Goal: Task Accomplishment & Management: Use online tool/utility

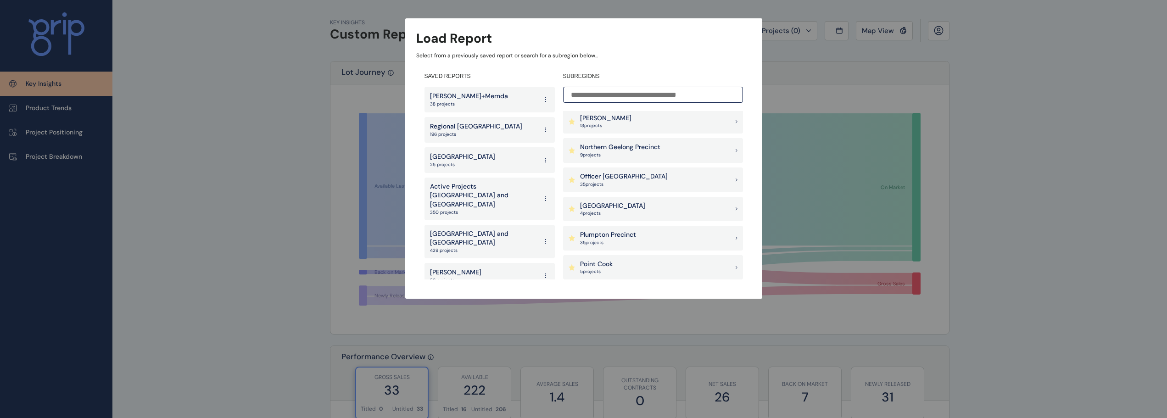
scroll to position [689, 0]
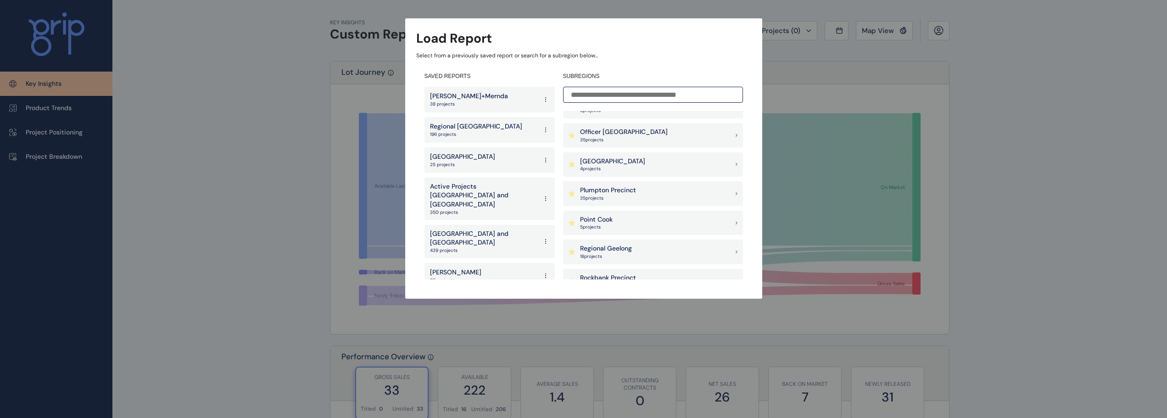
click at [616, 192] on p "Plumpton Precinct" at bounding box center [608, 190] width 56 height 9
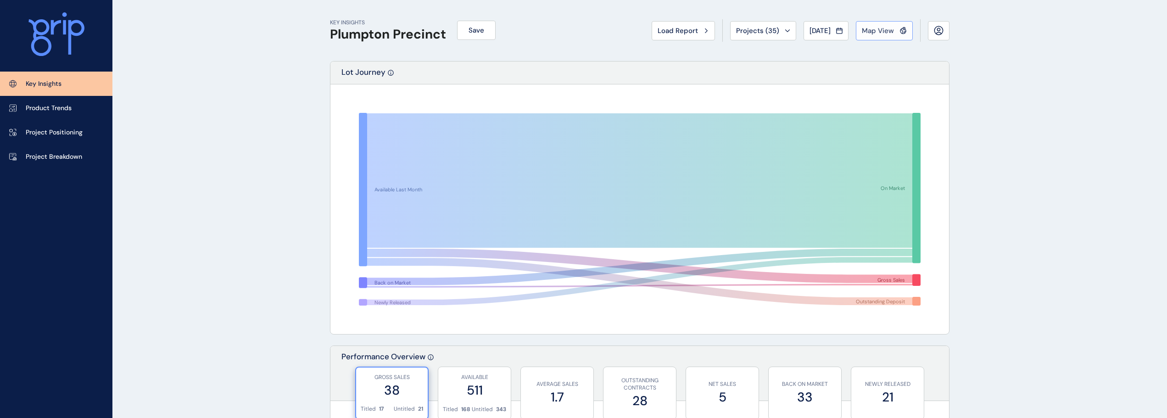
click at [886, 30] on span "Map View" at bounding box center [878, 30] width 32 height 9
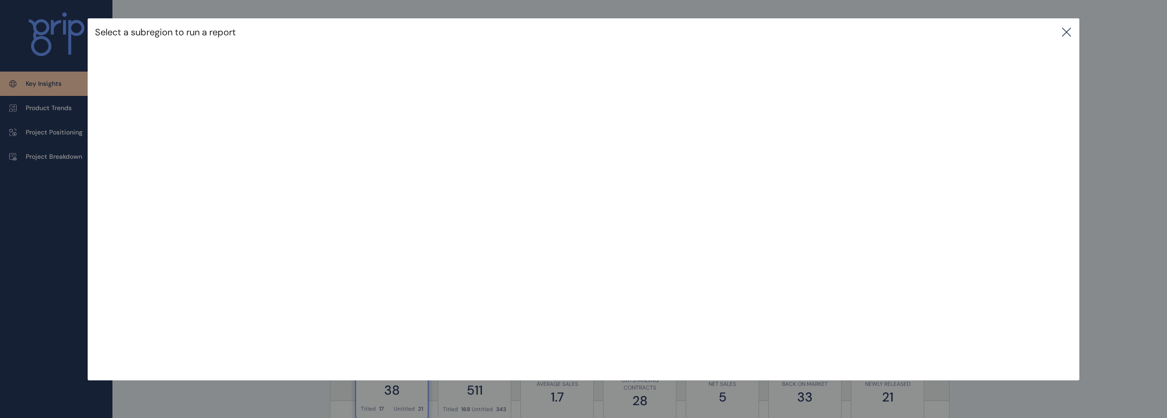
click at [1071, 35] on icon at bounding box center [1066, 32] width 11 height 11
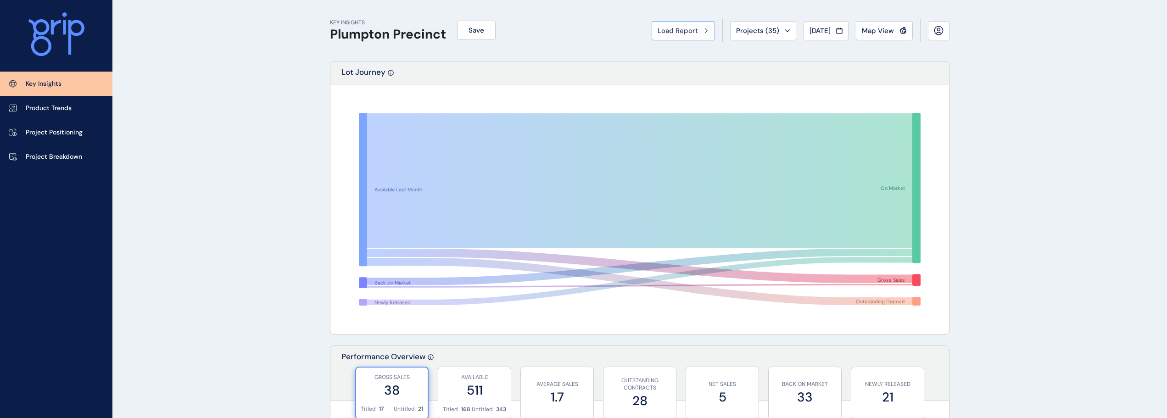
click at [681, 35] on button "Load Report" at bounding box center [683, 30] width 63 height 19
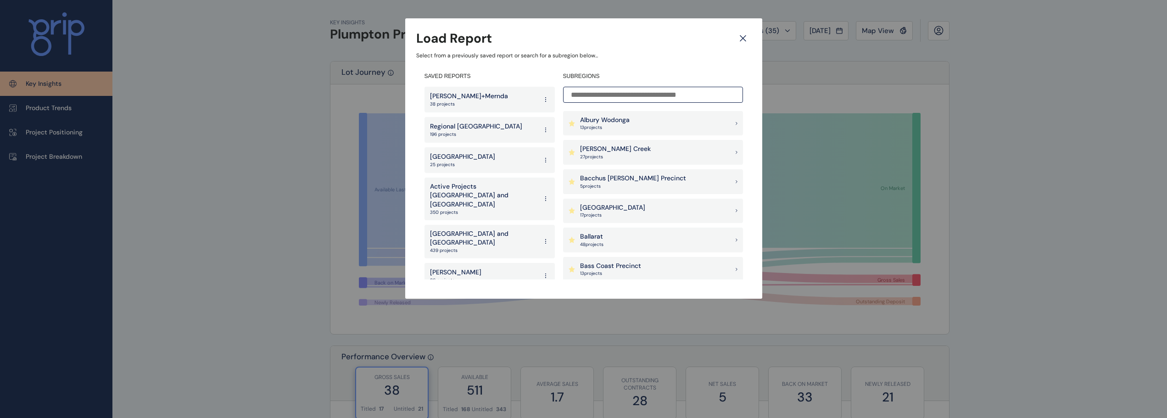
click at [488, 188] on p "Active Projects Melbourne and Geelong" at bounding box center [483, 195] width 107 height 27
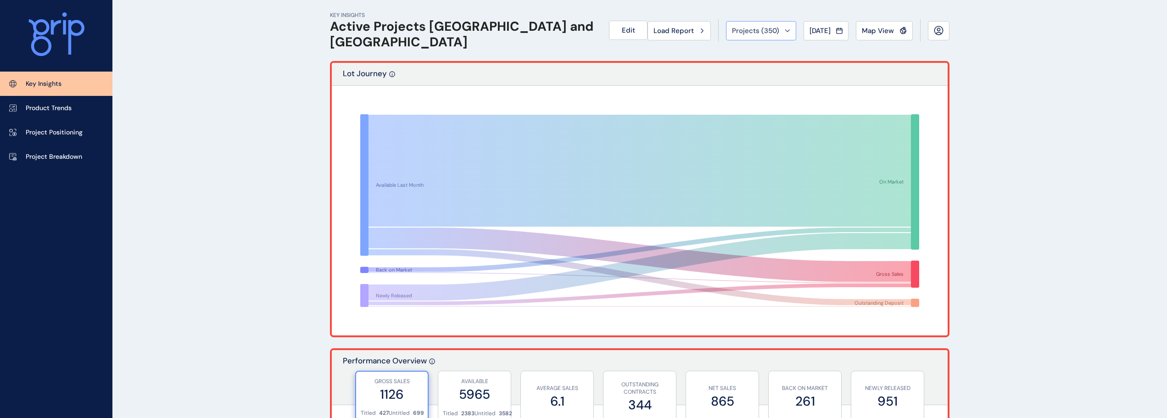
click at [740, 23] on button "Projects ( 350 )" at bounding box center [761, 30] width 70 height 19
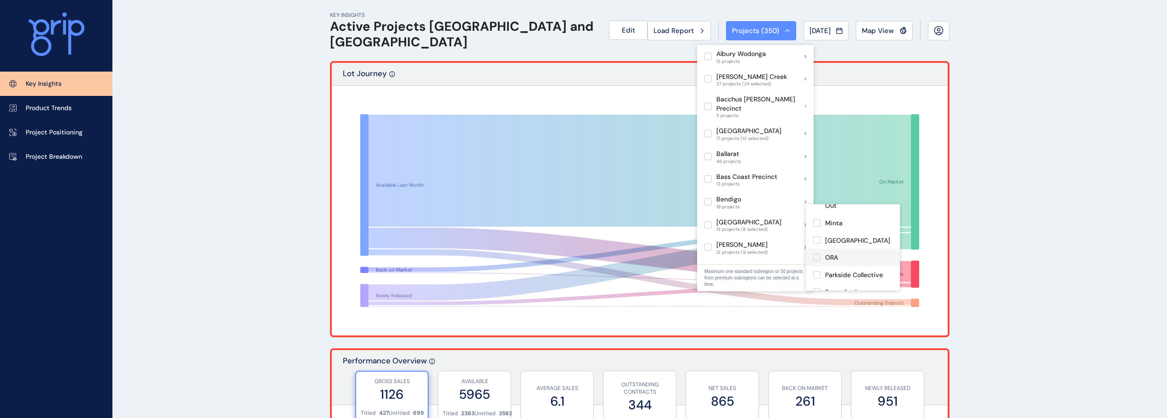
scroll to position [147, 0]
click at [818, 262] on label at bounding box center [816, 265] width 7 height 7
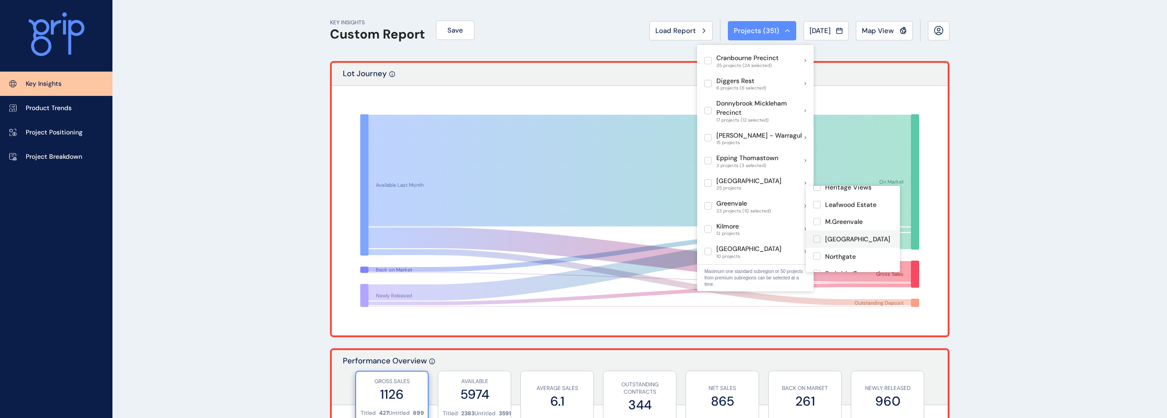
scroll to position [184, 0]
click at [817, 276] on label at bounding box center [816, 279] width 7 height 7
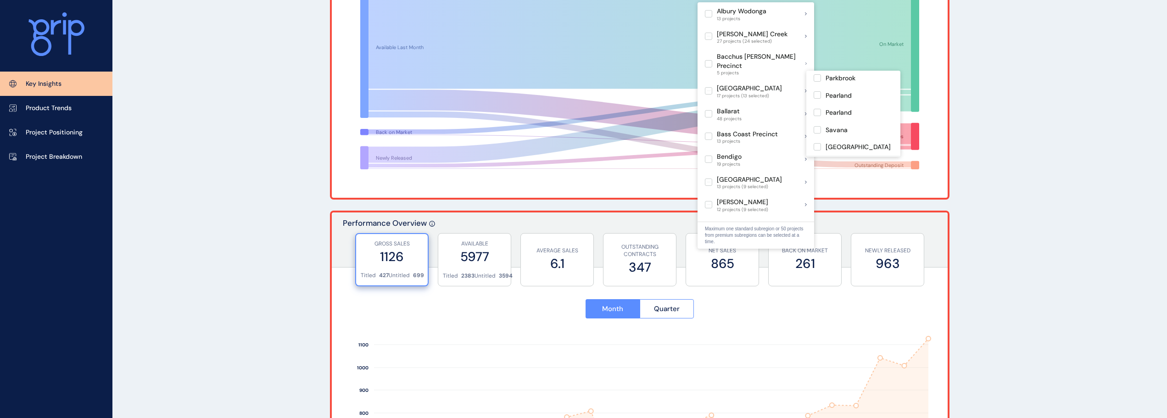
scroll to position [92, 0]
click at [818, 146] on label at bounding box center [817, 142] width 7 height 7
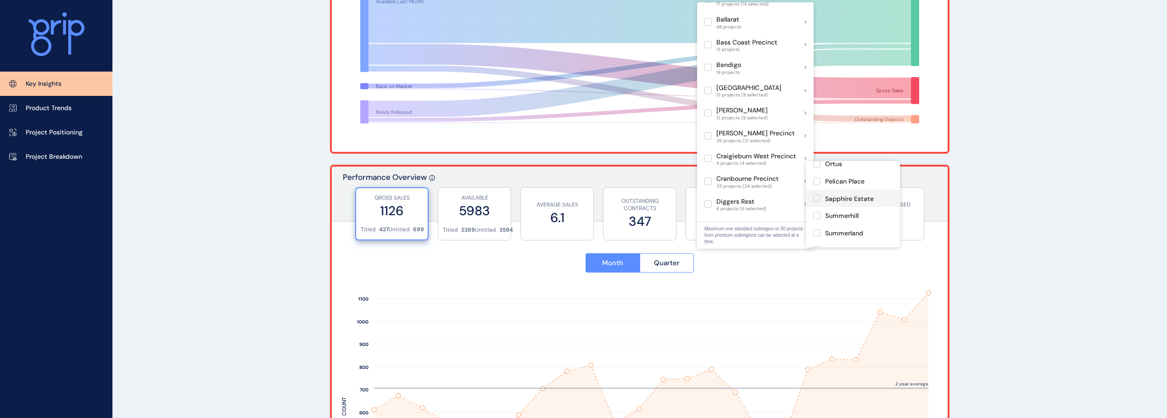
scroll to position [526, 0]
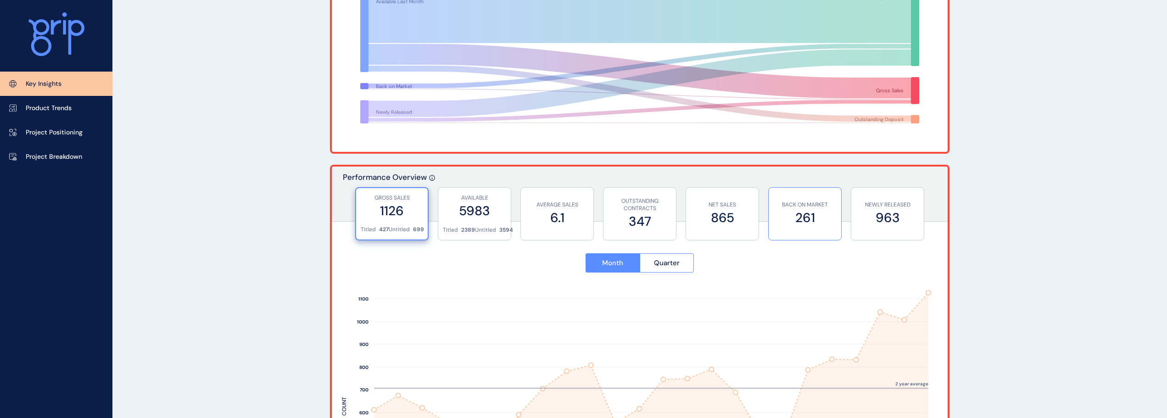
scroll to position [0, 0]
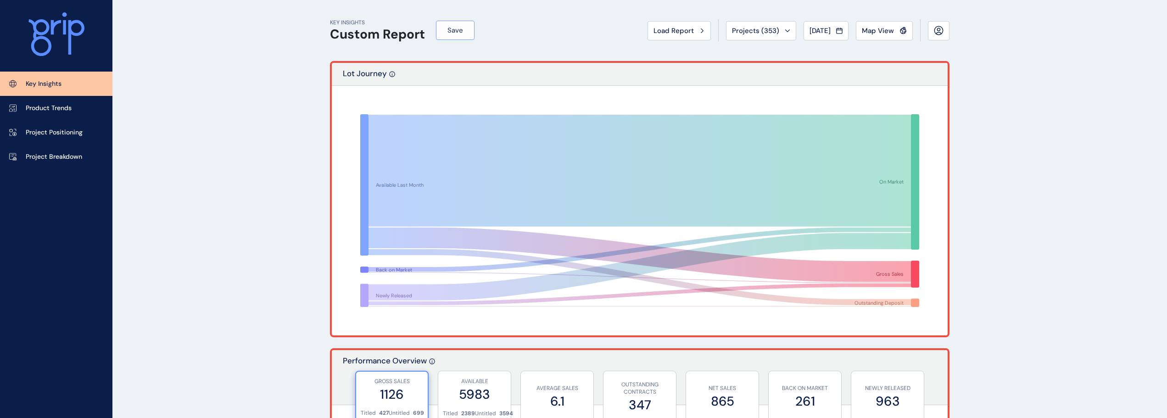
click at [458, 26] on span "Save" at bounding box center [456, 30] width 16 height 9
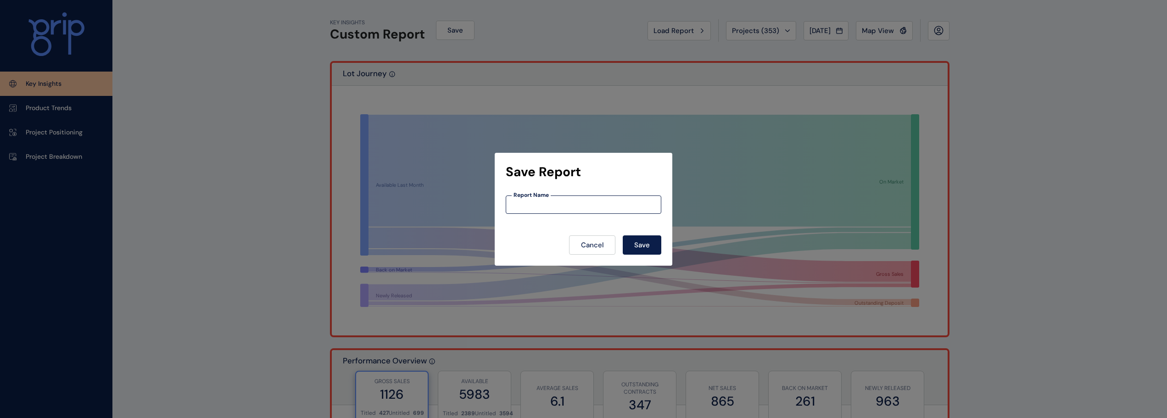
click at [536, 203] on input at bounding box center [583, 205] width 155 height 8
type input "**********"
click at [637, 249] on button "Save" at bounding box center [642, 244] width 39 height 19
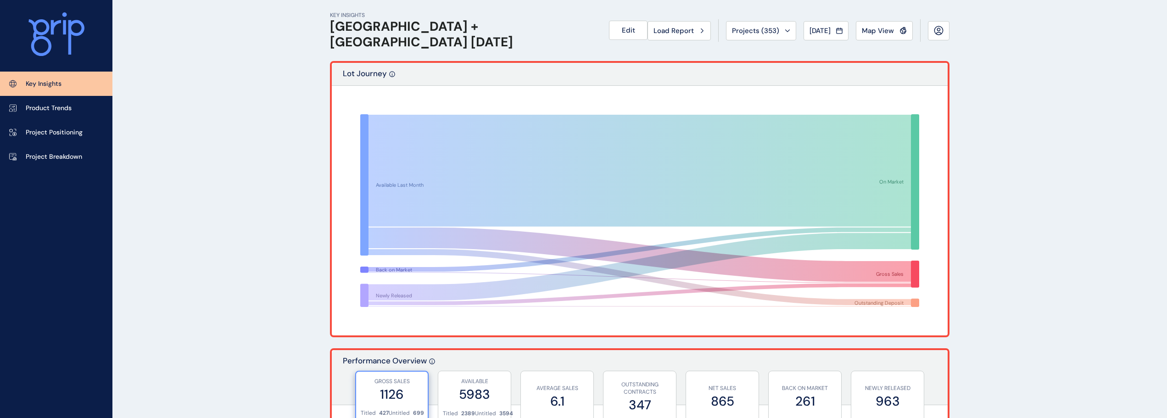
click at [660, 32] on span "Load Report" at bounding box center [674, 30] width 40 height 9
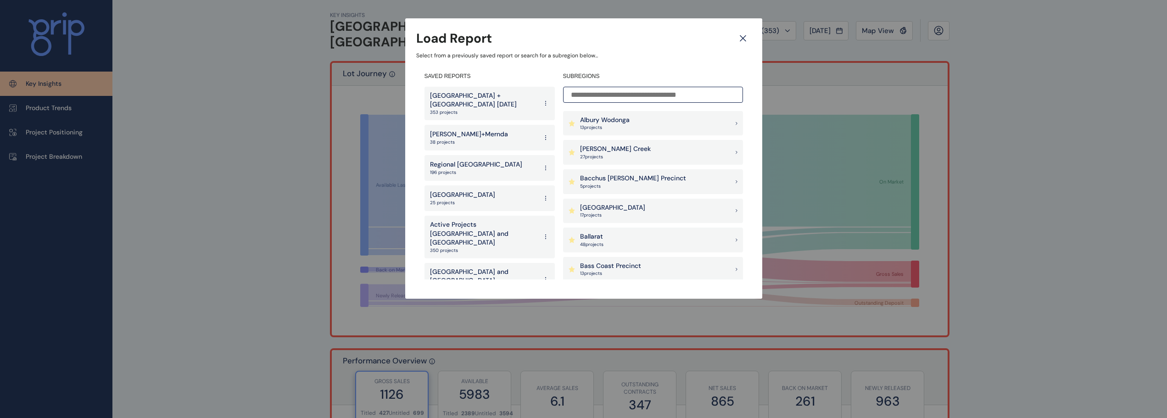
click at [744, 37] on icon at bounding box center [743, 38] width 17 height 16
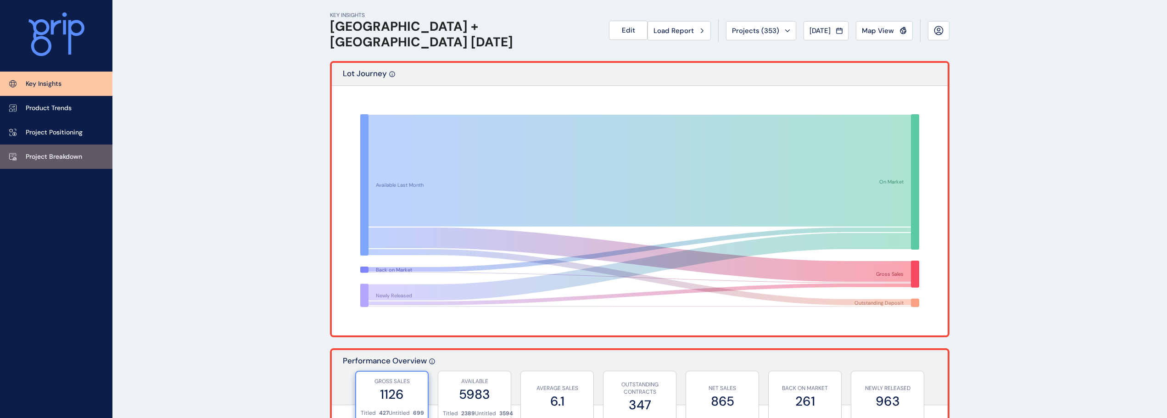
click at [83, 158] on link "Project Breakdown" at bounding box center [56, 157] width 112 height 24
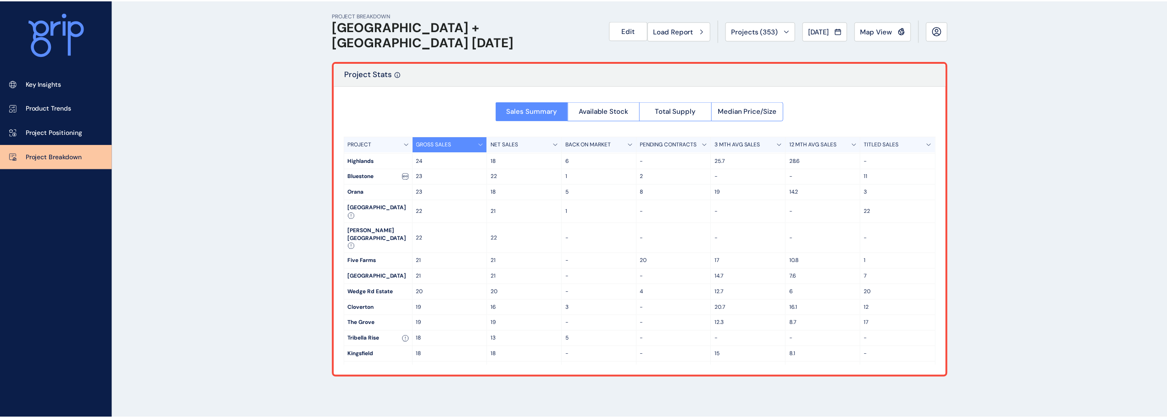
scroll to position [46, 0]
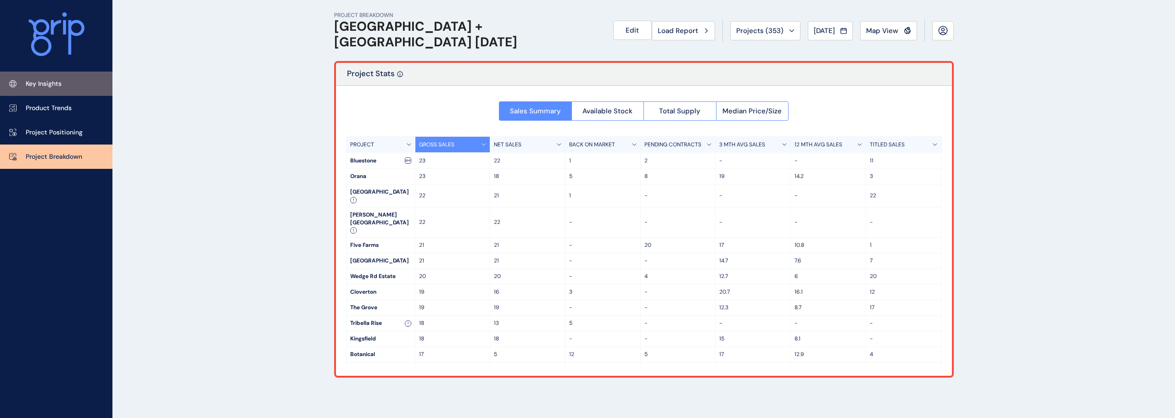
click at [45, 78] on link "Key Insights" at bounding box center [56, 84] width 112 height 24
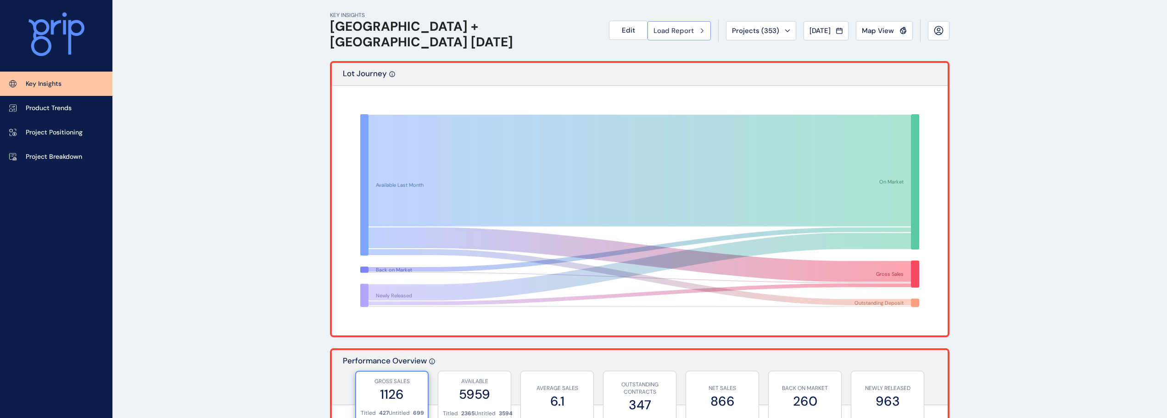
click at [667, 28] on span "Load Report" at bounding box center [674, 30] width 40 height 9
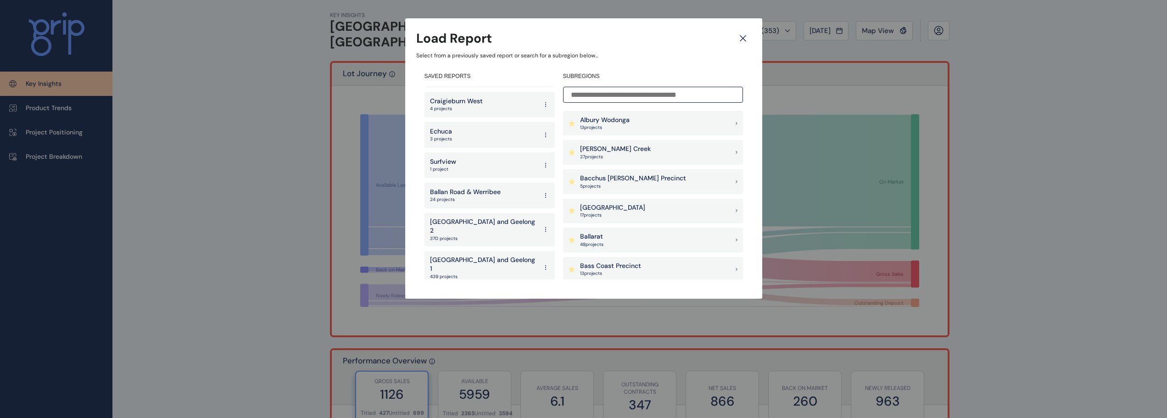
scroll to position [1689, 0]
click at [456, 323] on p "West" at bounding box center [443, 327] width 27 height 9
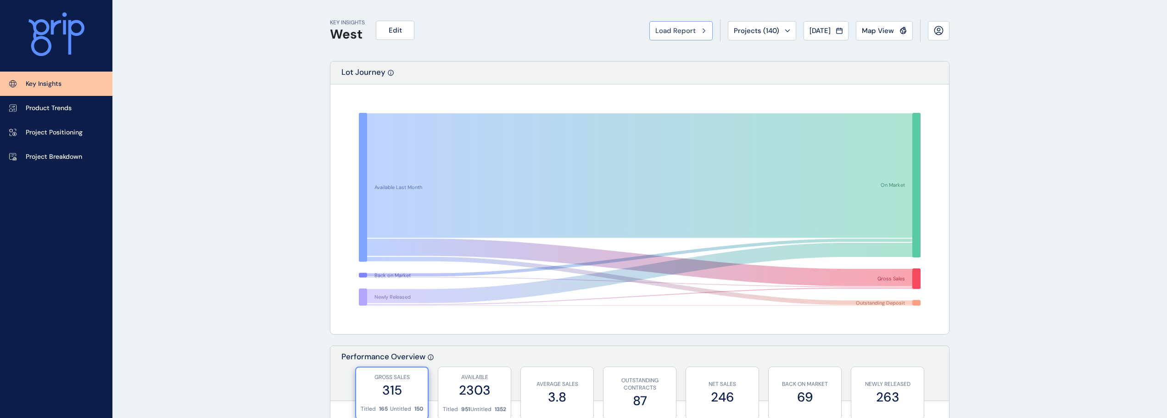
click at [668, 29] on span "Load Report" at bounding box center [675, 30] width 40 height 9
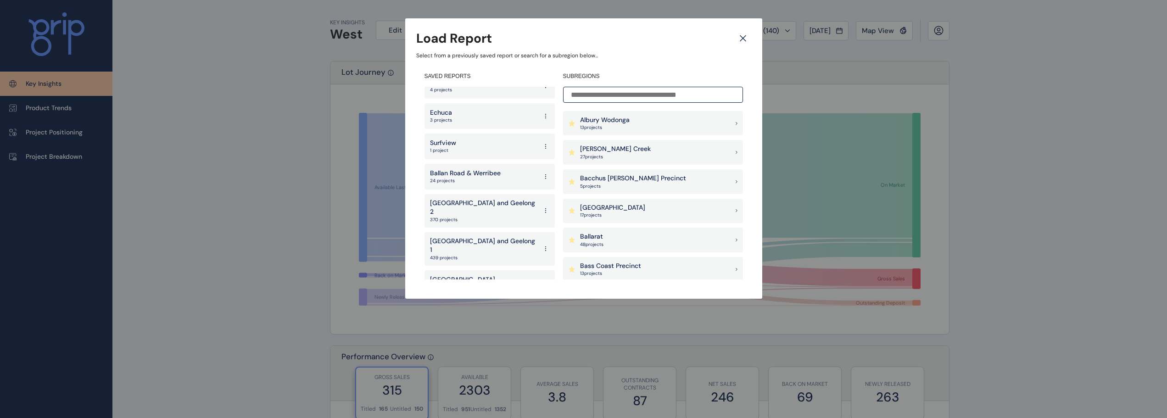
scroll to position [1689, 0]
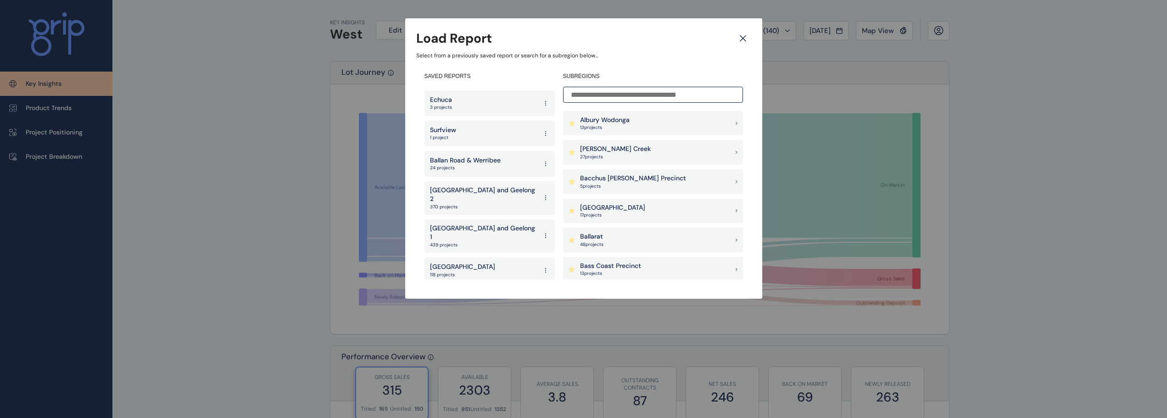
click at [460, 293] on p "South East Region" at bounding box center [462, 297] width 65 height 9
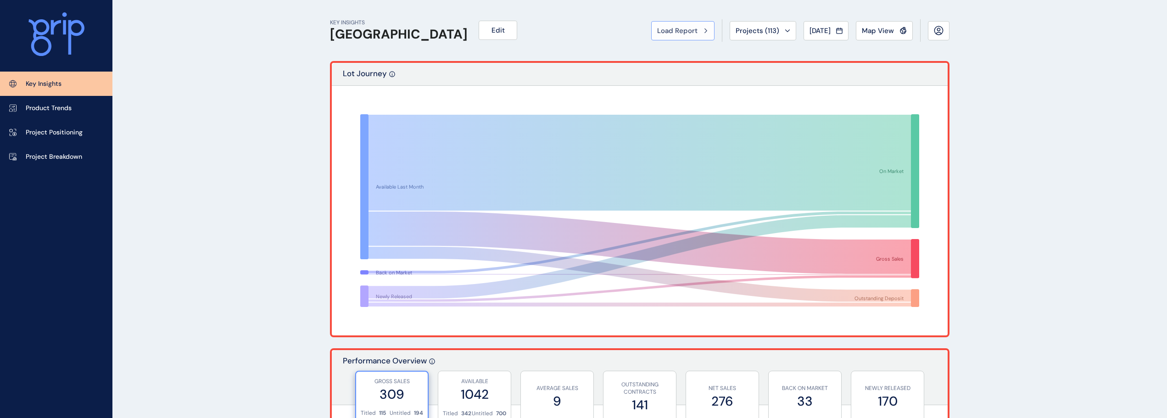
click at [684, 31] on span "Load Report" at bounding box center [677, 30] width 40 height 9
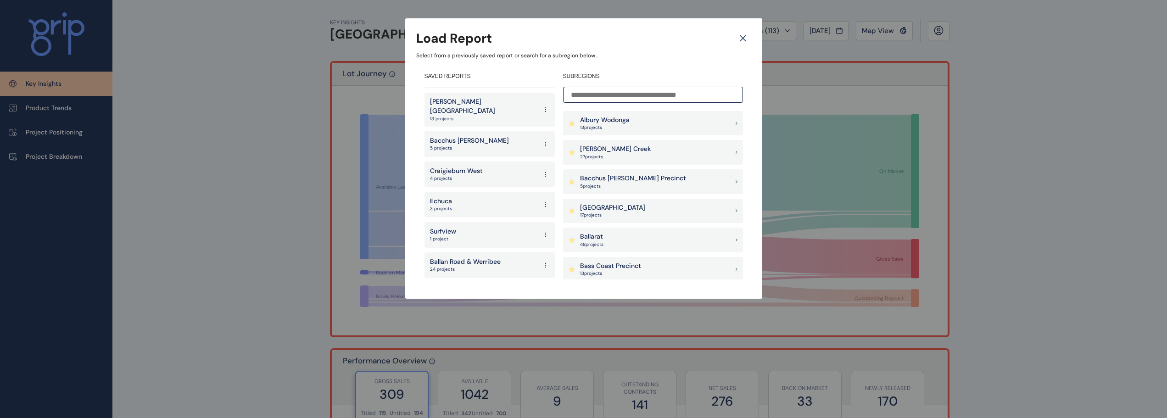
scroll to position [1689, 0]
click at [466, 263] on p "North Region" at bounding box center [462, 267] width 65 height 9
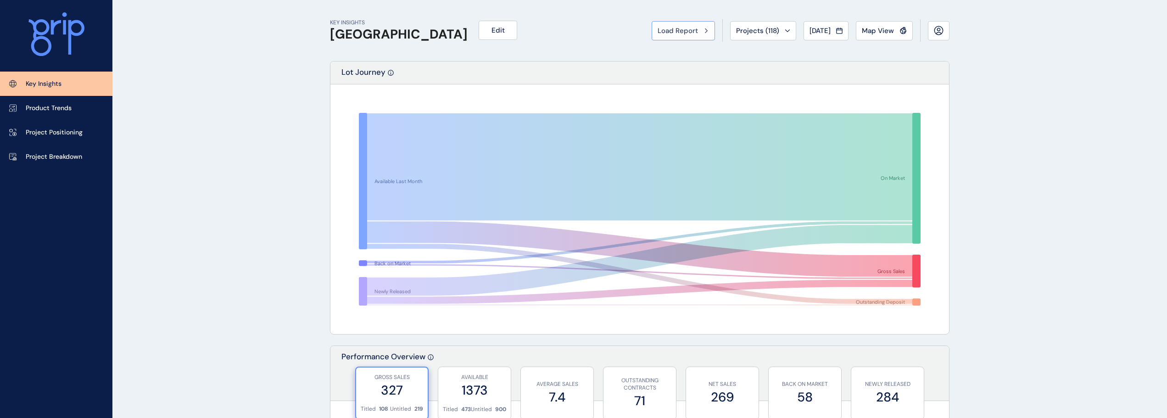
click at [669, 27] on span "Load Report" at bounding box center [678, 30] width 40 height 9
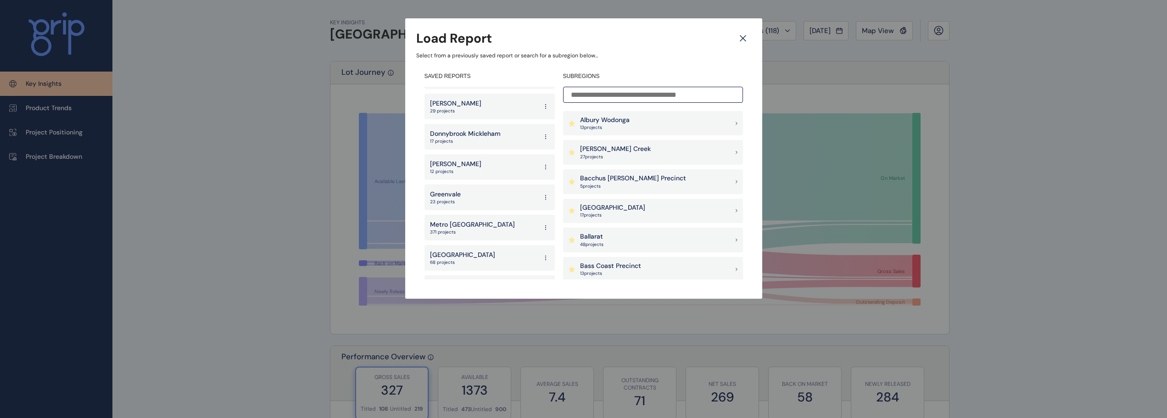
scroll to position [1331, 0]
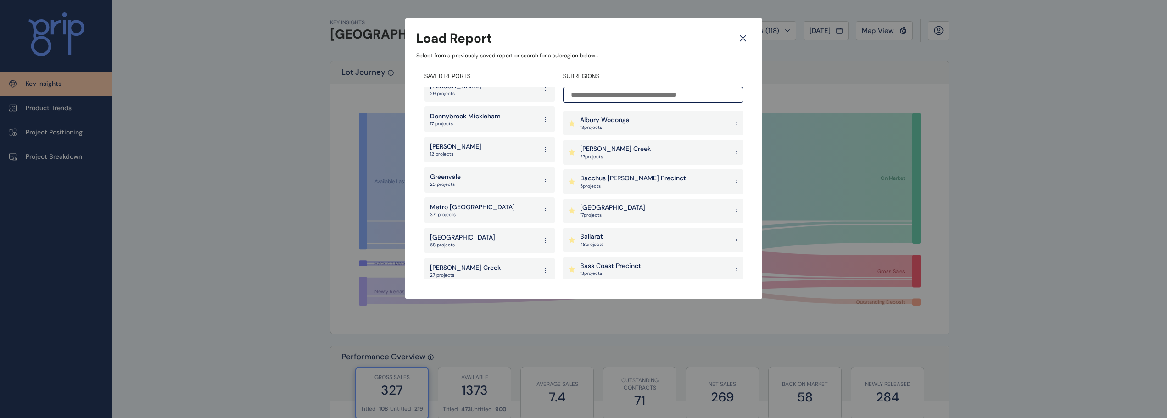
click at [490, 228] on div "Greater Geelong 68 projects" at bounding box center [490, 241] width 130 height 26
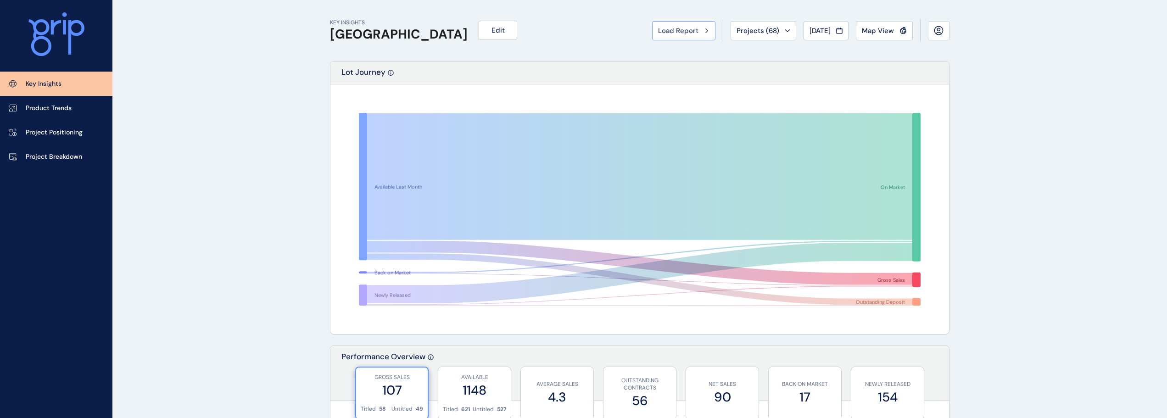
click at [680, 29] on span "Load Report" at bounding box center [678, 30] width 40 height 9
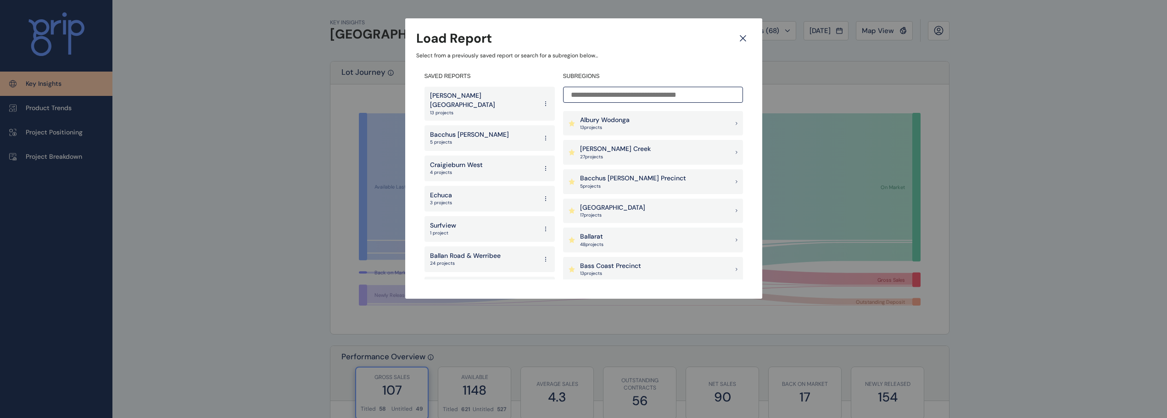
scroll to position [1689, 0]
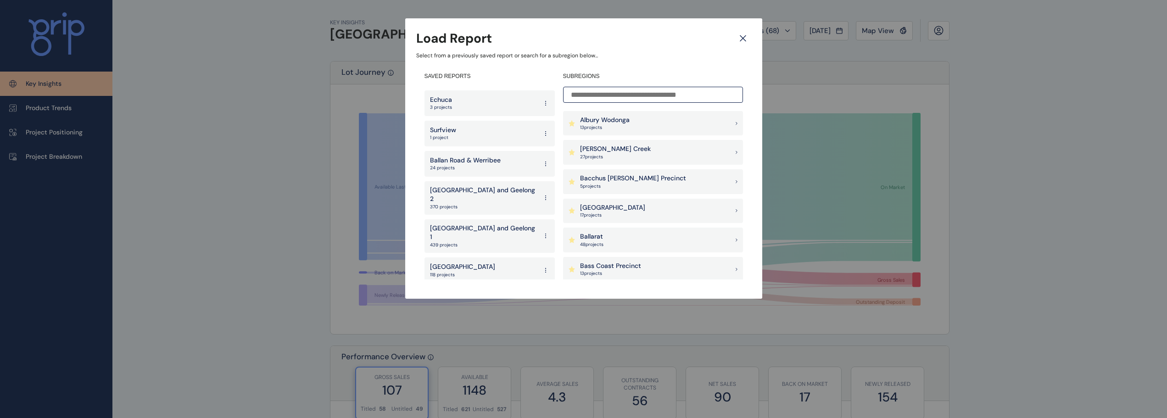
click at [446, 323] on p "West" at bounding box center [443, 327] width 27 height 9
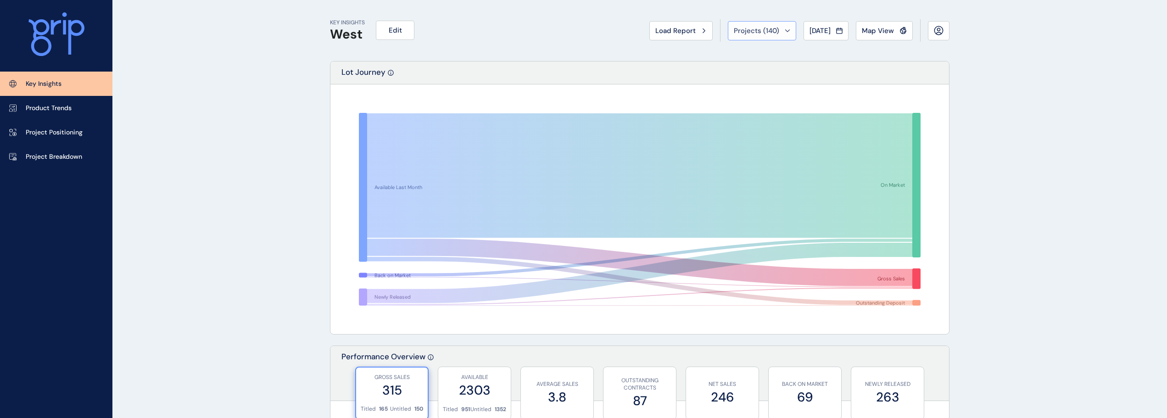
click at [750, 29] on span "Projects ( 140 )" at bounding box center [756, 30] width 45 height 9
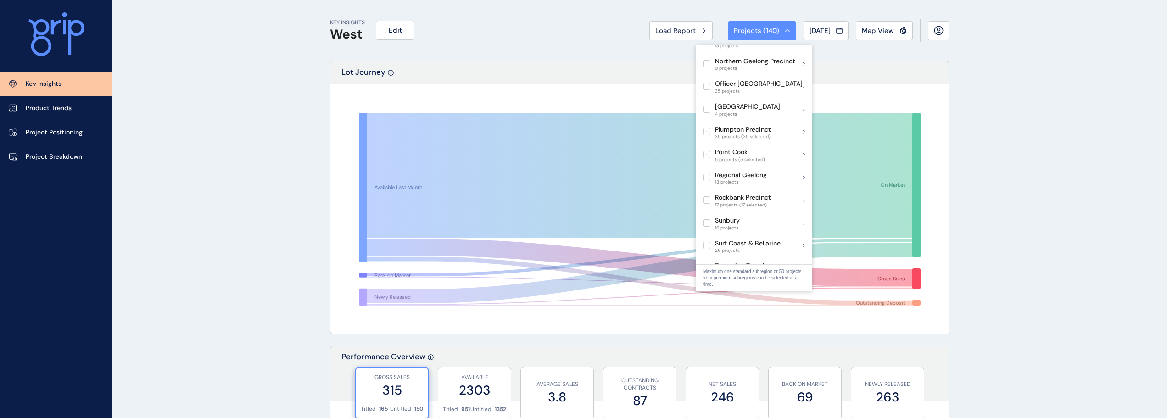
scroll to position [551, 0]
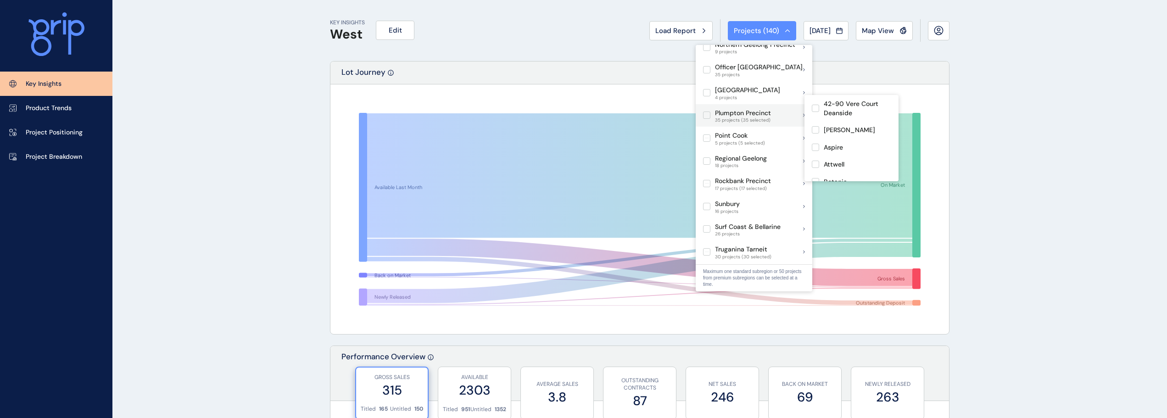
click at [705, 112] on label at bounding box center [706, 115] width 7 height 7
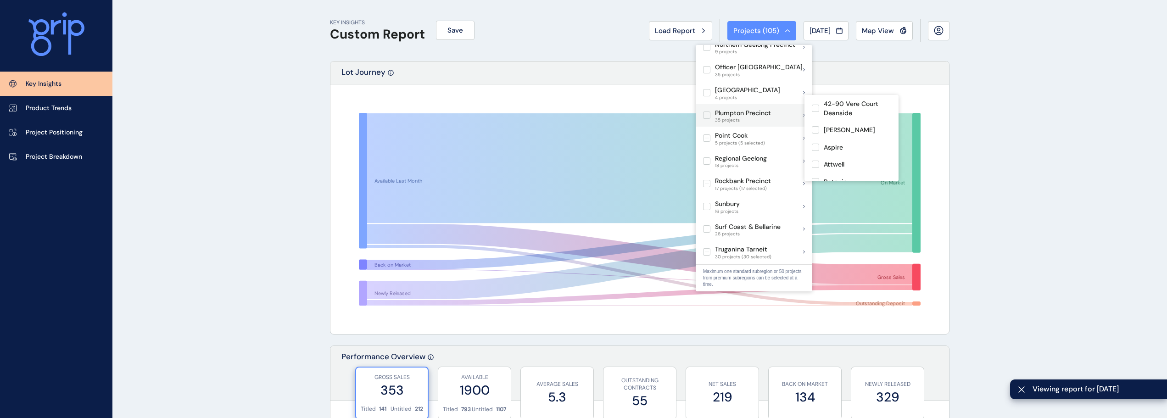
click at [705, 112] on label at bounding box center [706, 115] width 7 height 7
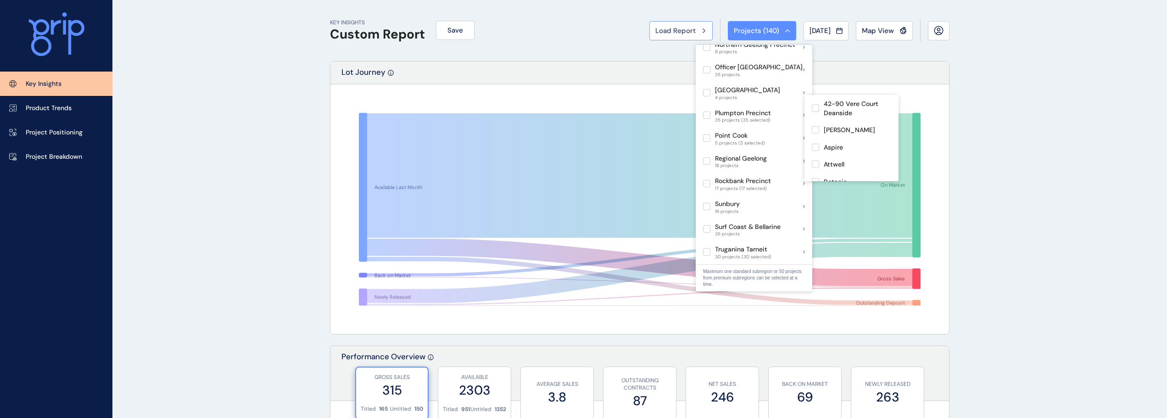
click at [658, 22] on button "Load Report" at bounding box center [680, 30] width 63 height 19
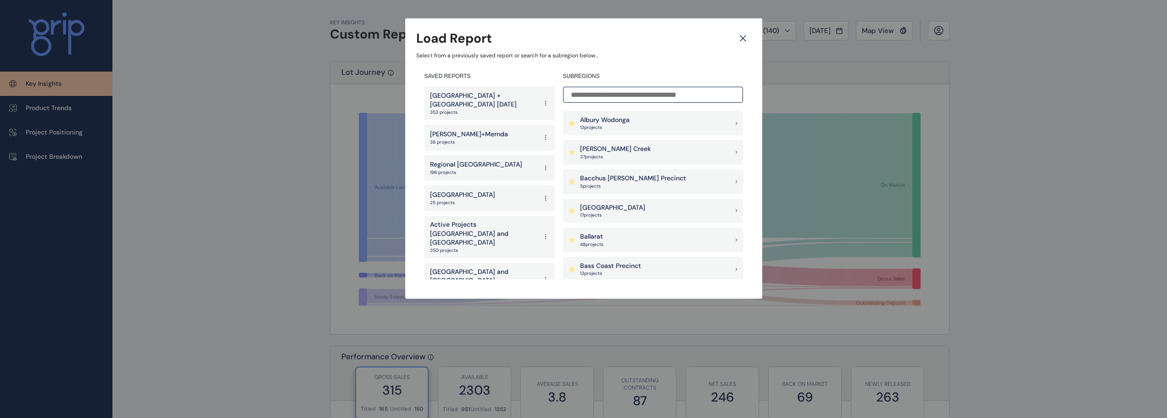
click at [494, 95] on p "Melbourne + Geelong July 2025" at bounding box center [483, 100] width 107 height 18
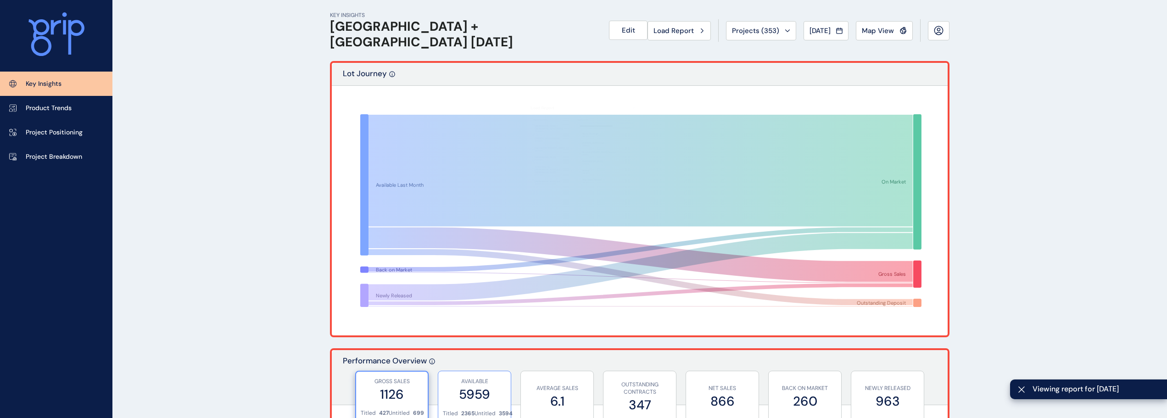
scroll to position [323, 0]
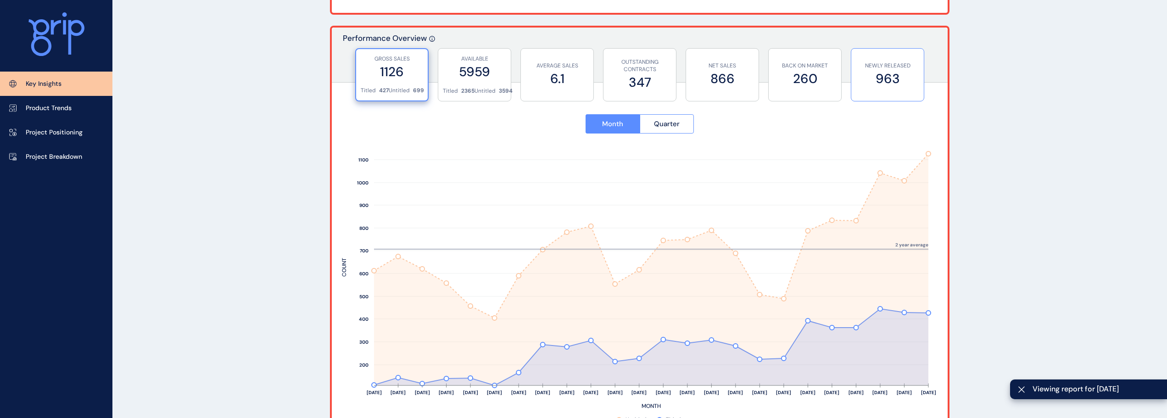
click at [881, 74] on label "963" at bounding box center [887, 79] width 63 height 18
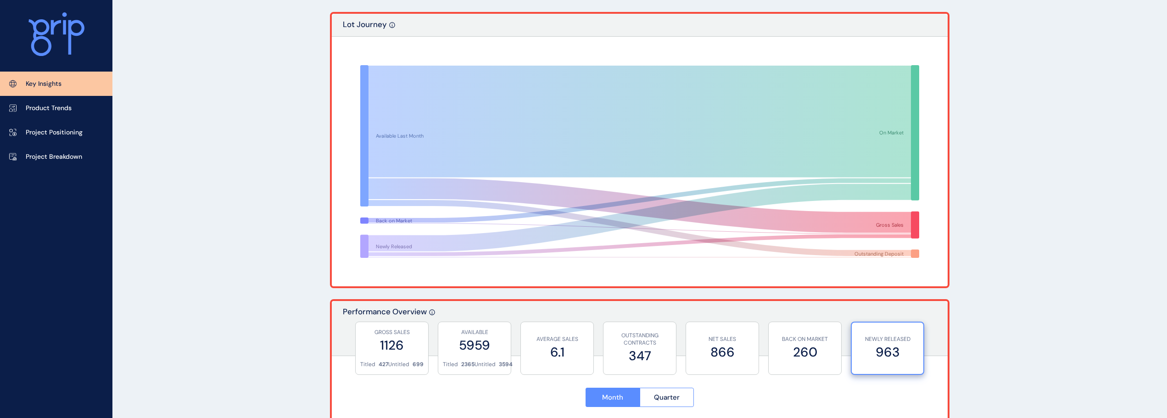
scroll to position [0, 0]
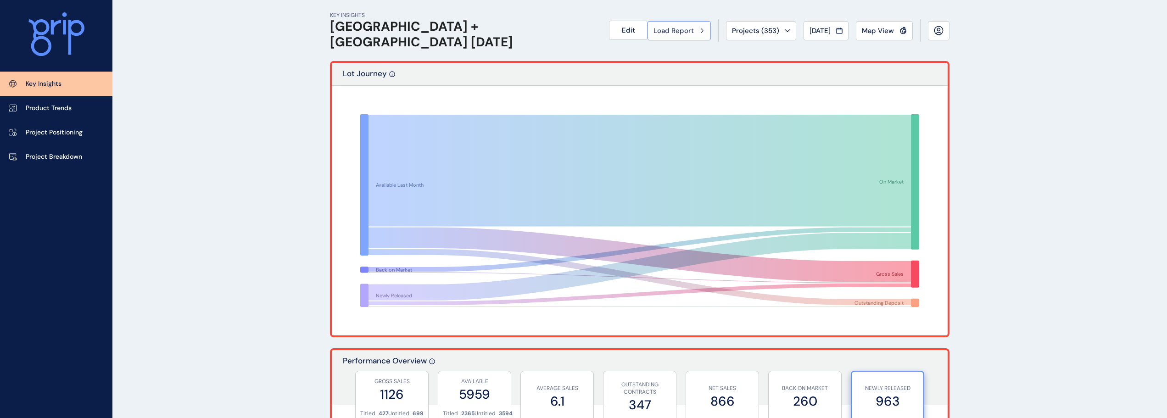
click at [648, 36] on button "Load Report" at bounding box center [679, 30] width 63 height 19
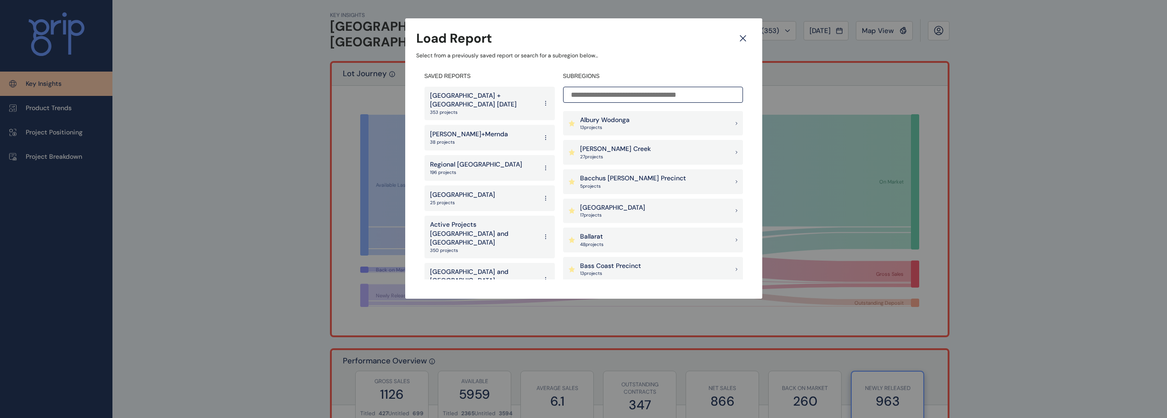
click at [445, 139] on p "38 projects" at bounding box center [469, 142] width 78 height 6
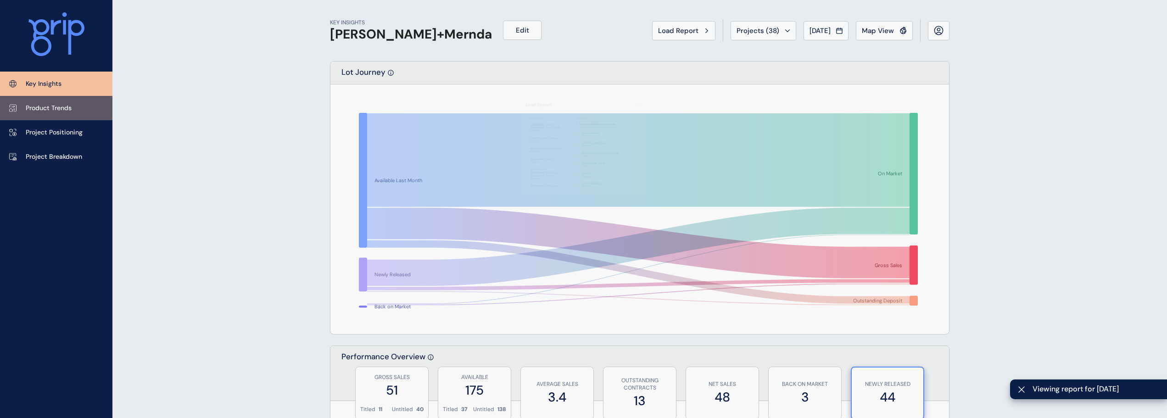
click at [64, 106] on p "Product Trends" at bounding box center [49, 108] width 46 height 9
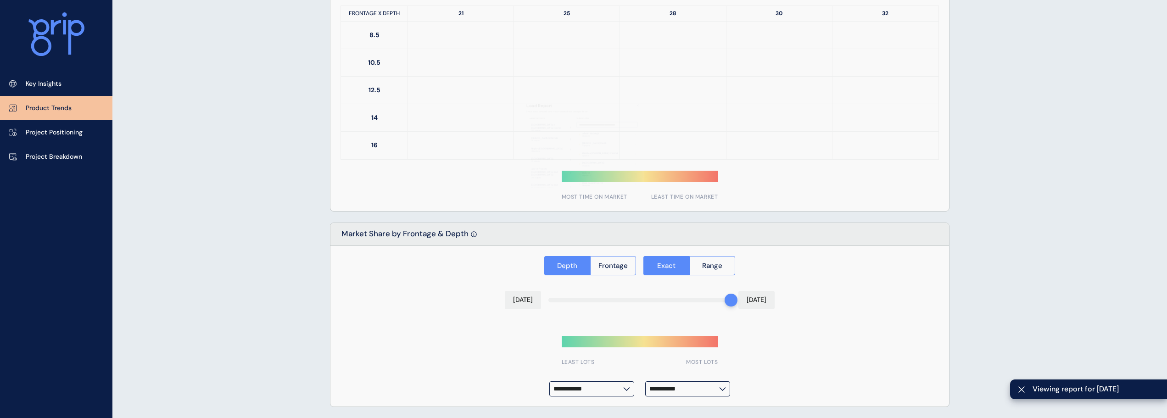
type input "**********"
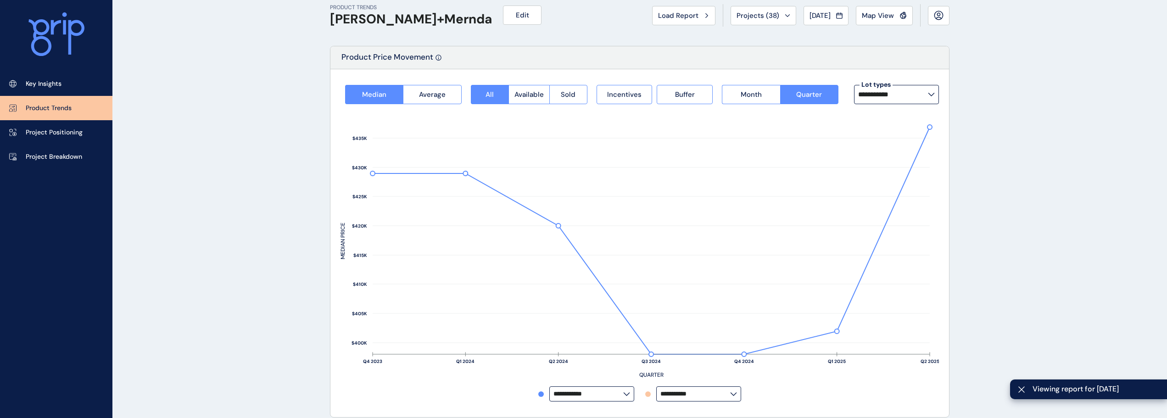
scroll to position [13, 0]
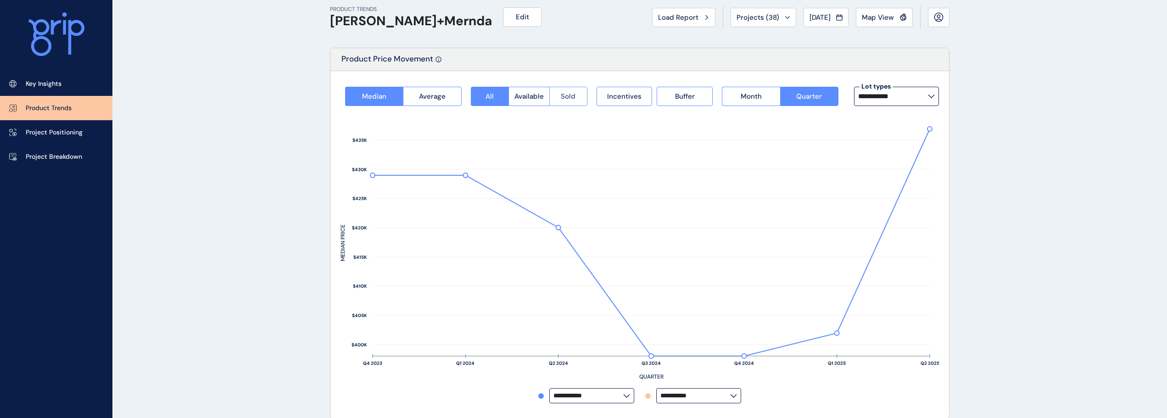
click at [557, 92] on button "Sold" at bounding box center [568, 96] width 38 height 19
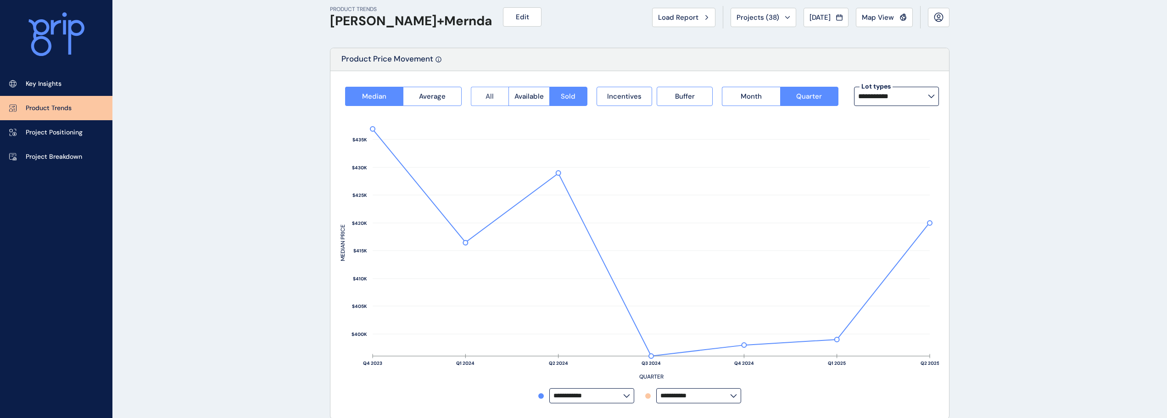
click at [489, 100] on span "All" at bounding box center [490, 96] width 8 height 9
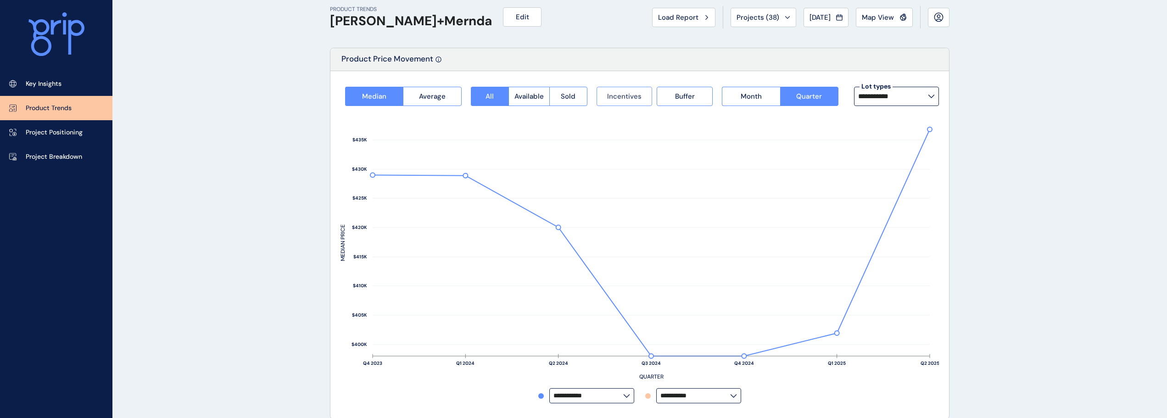
click at [636, 97] on span "Incentives" at bounding box center [624, 96] width 34 height 9
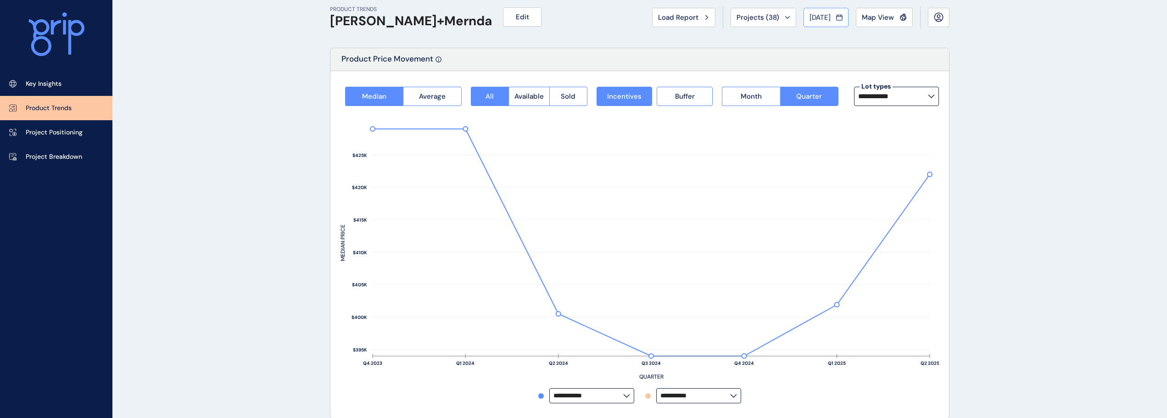
click at [821, 19] on span "Jul 2025" at bounding box center [820, 17] width 21 height 9
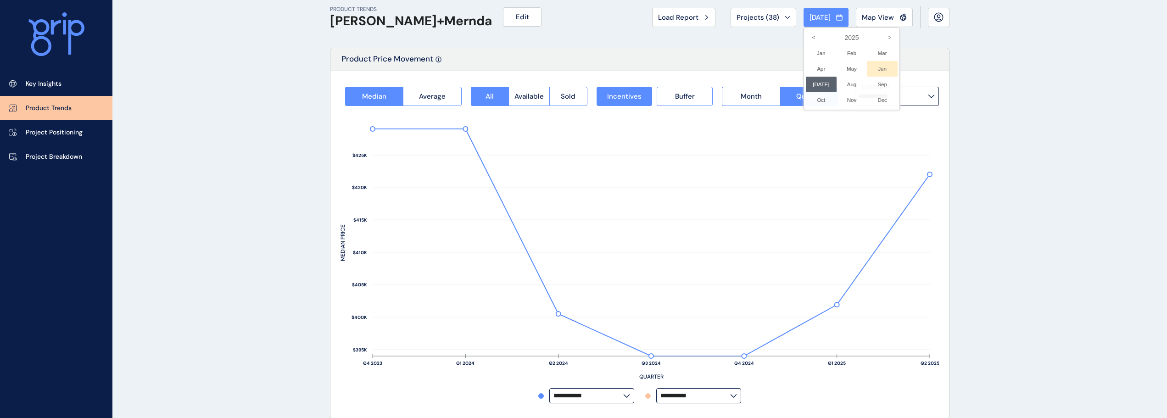
click at [880, 71] on li "Jun No report is available for this period. New months are usually published 5 …" at bounding box center [882, 69] width 31 height 16
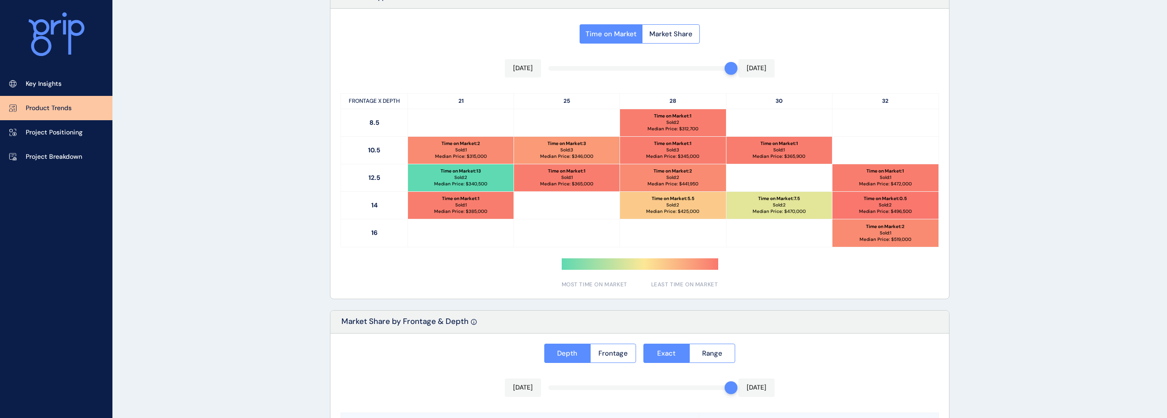
scroll to position [381, 0]
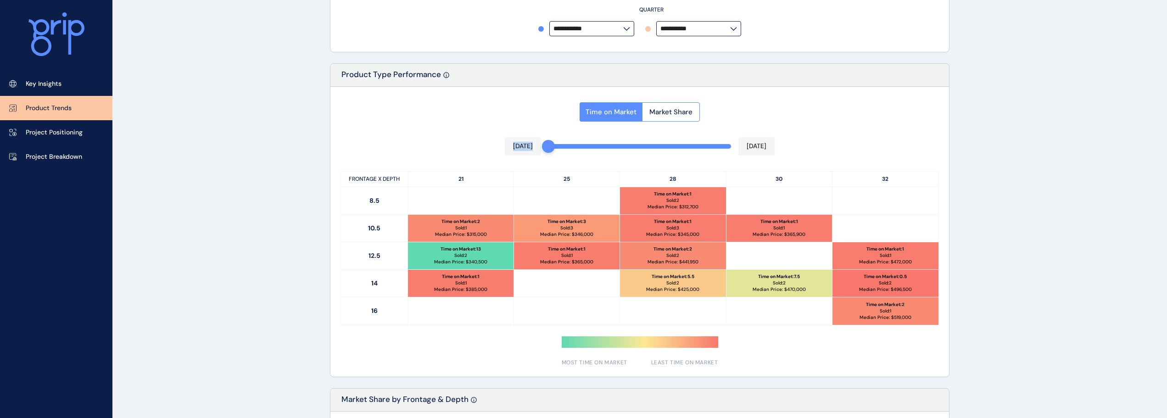
drag, startPoint x: 732, startPoint y: 144, endPoint x: 527, endPoint y: 145, distance: 204.3
click at [527, 145] on div "Time on Market Market Share Jul 2024 Jun 2025 FRONTAGE X DEPTH 21 25 28 30 32 8…" at bounding box center [639, 232] width 619 height 290
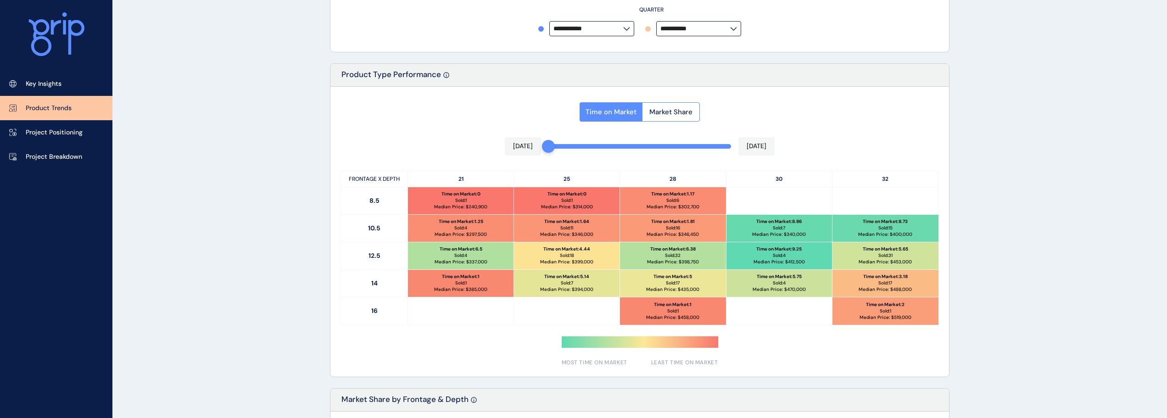
click at [491, 108] on div "Time on Market Market Share Jul 2024 Jun 2025 FRONTAGE X DEPTH 21 25 28 30 32 8…" at bounding box center [639, 232] width 619 height 290
click at [684, 111] on span "Market Share" at bounding box center [670, 111] width 43 height 9
